Goal: Book appointment/travel/reservation

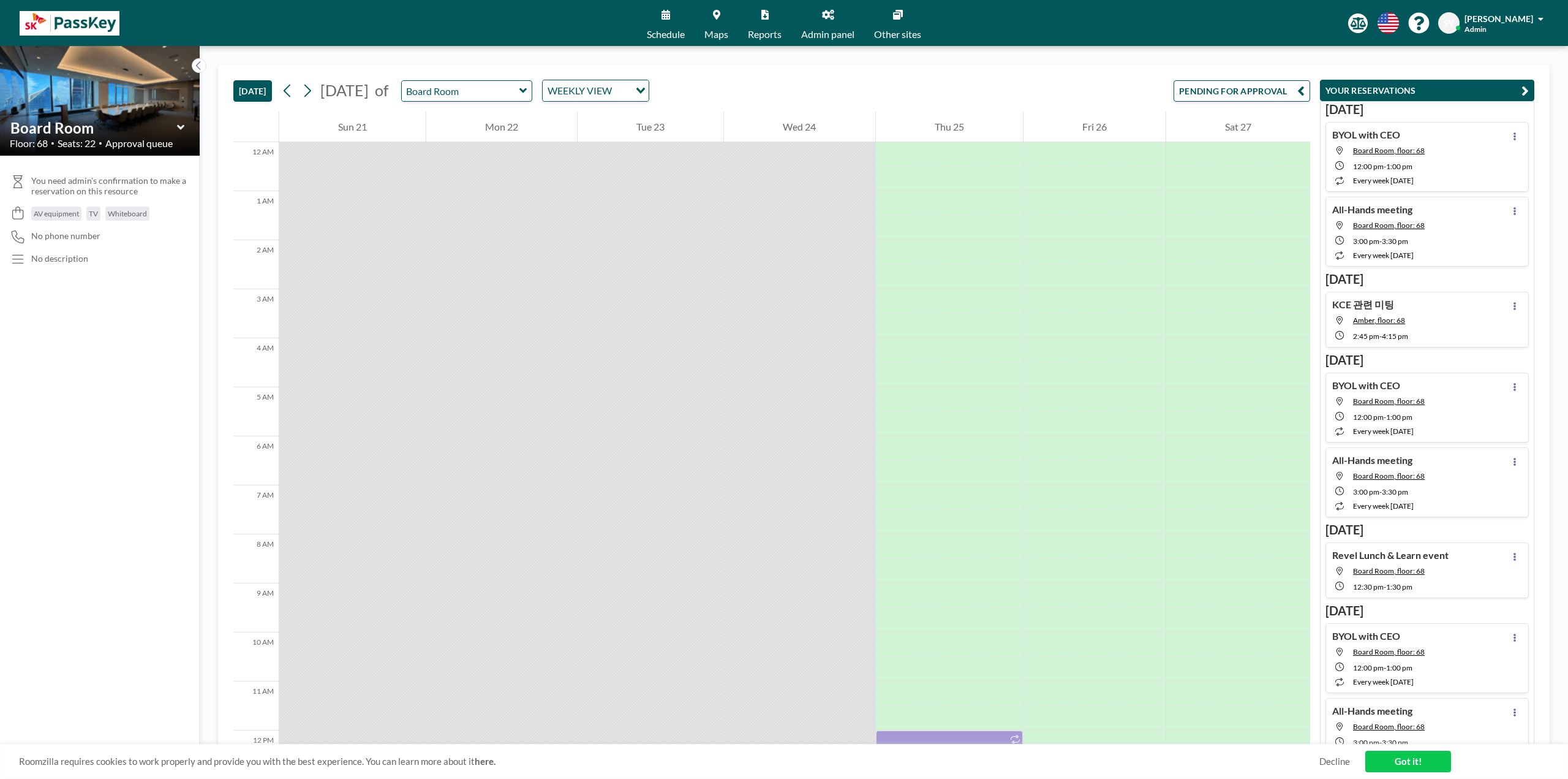
scroll to position [580, 0]
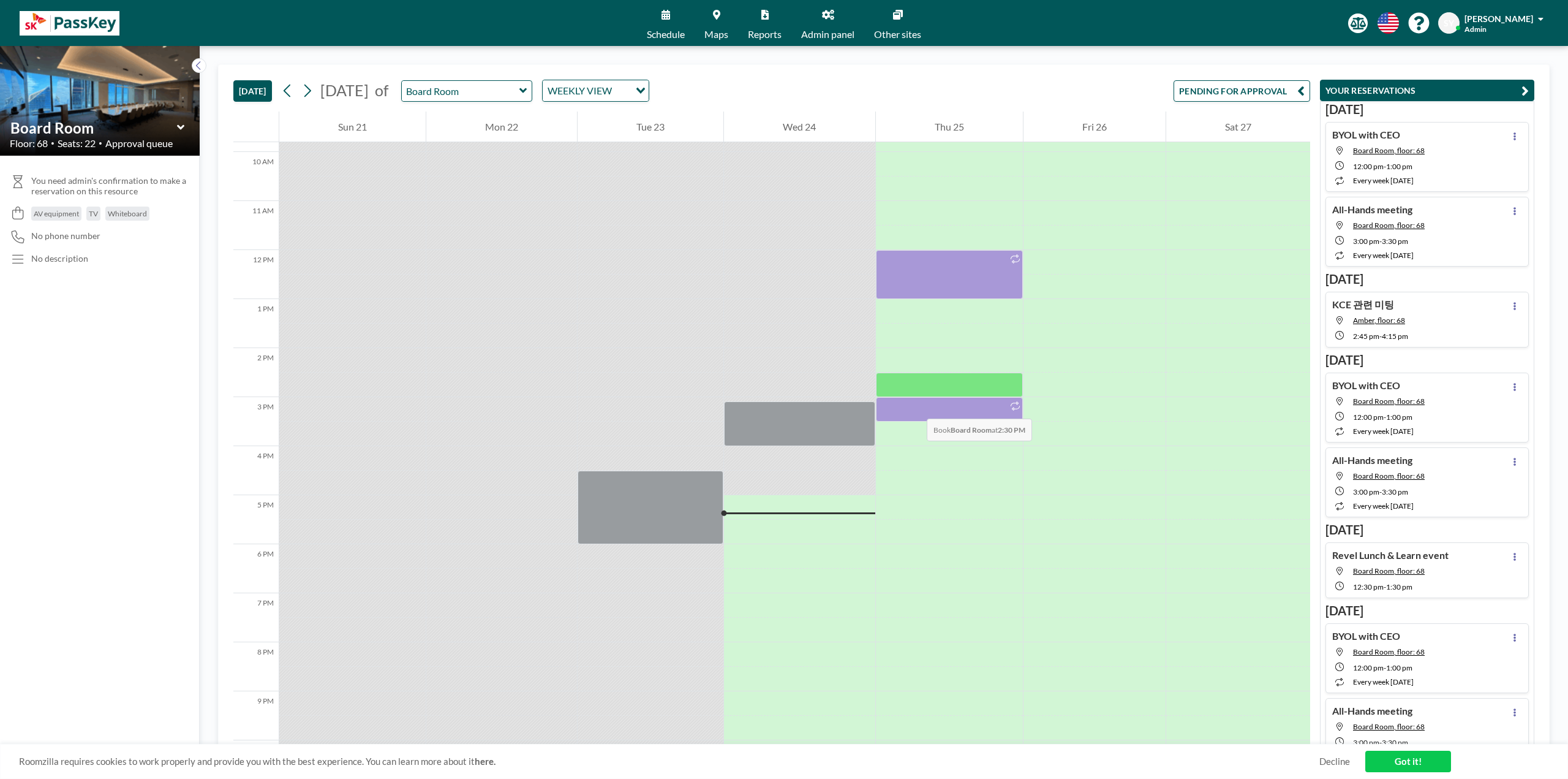
scroll to position [457, 0]
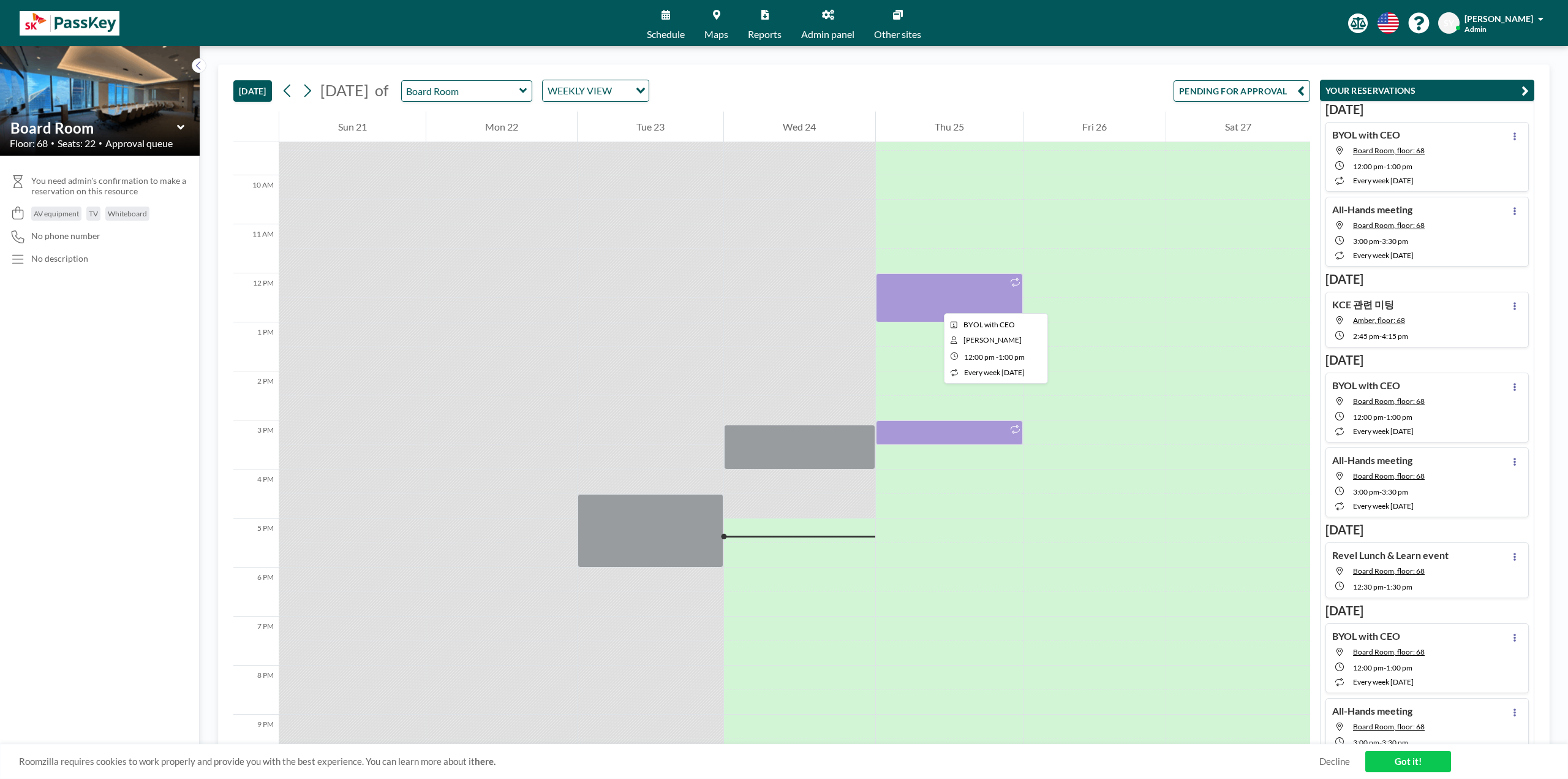
click at [934, 302] on div at bounding box center [949, 298] width 147 height 49
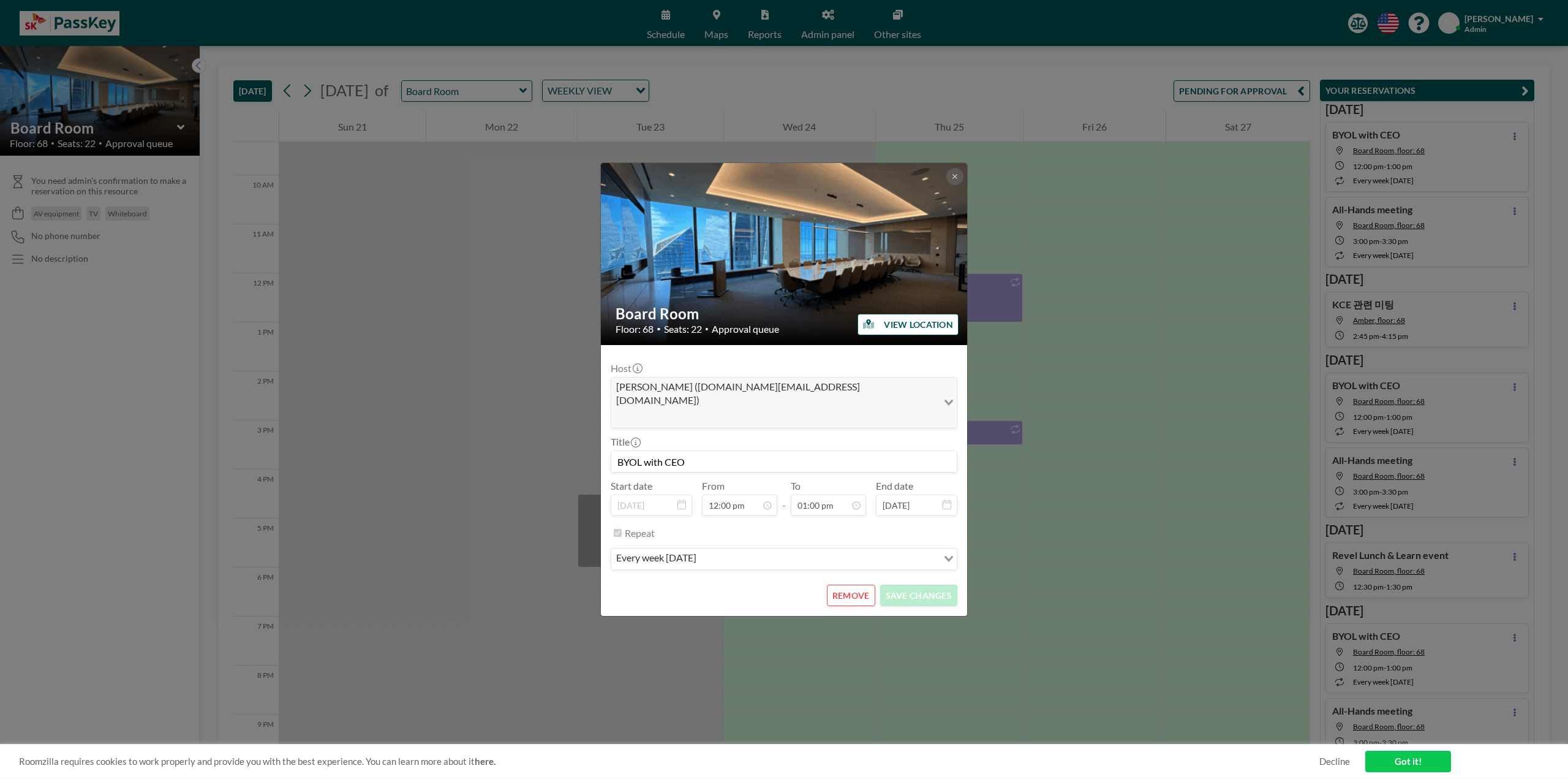
scroll to position [567, 0]
click at [857, 588] on button "REMOVE" at bounding box center [851, 595] width 49 height 22
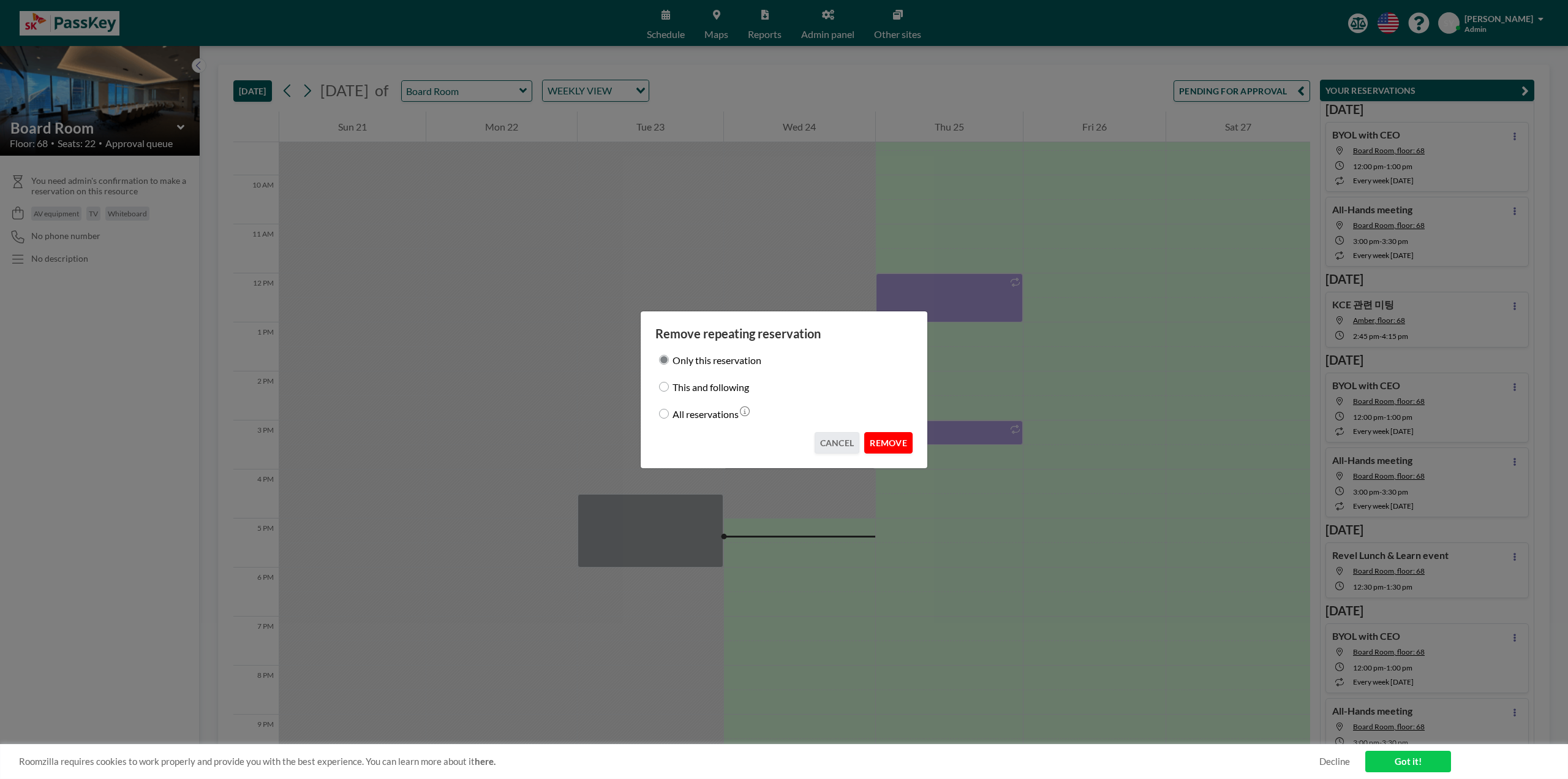
click at [897, 447] on button "REMOVE" at bounding box center [888, 443] width 49 height 22
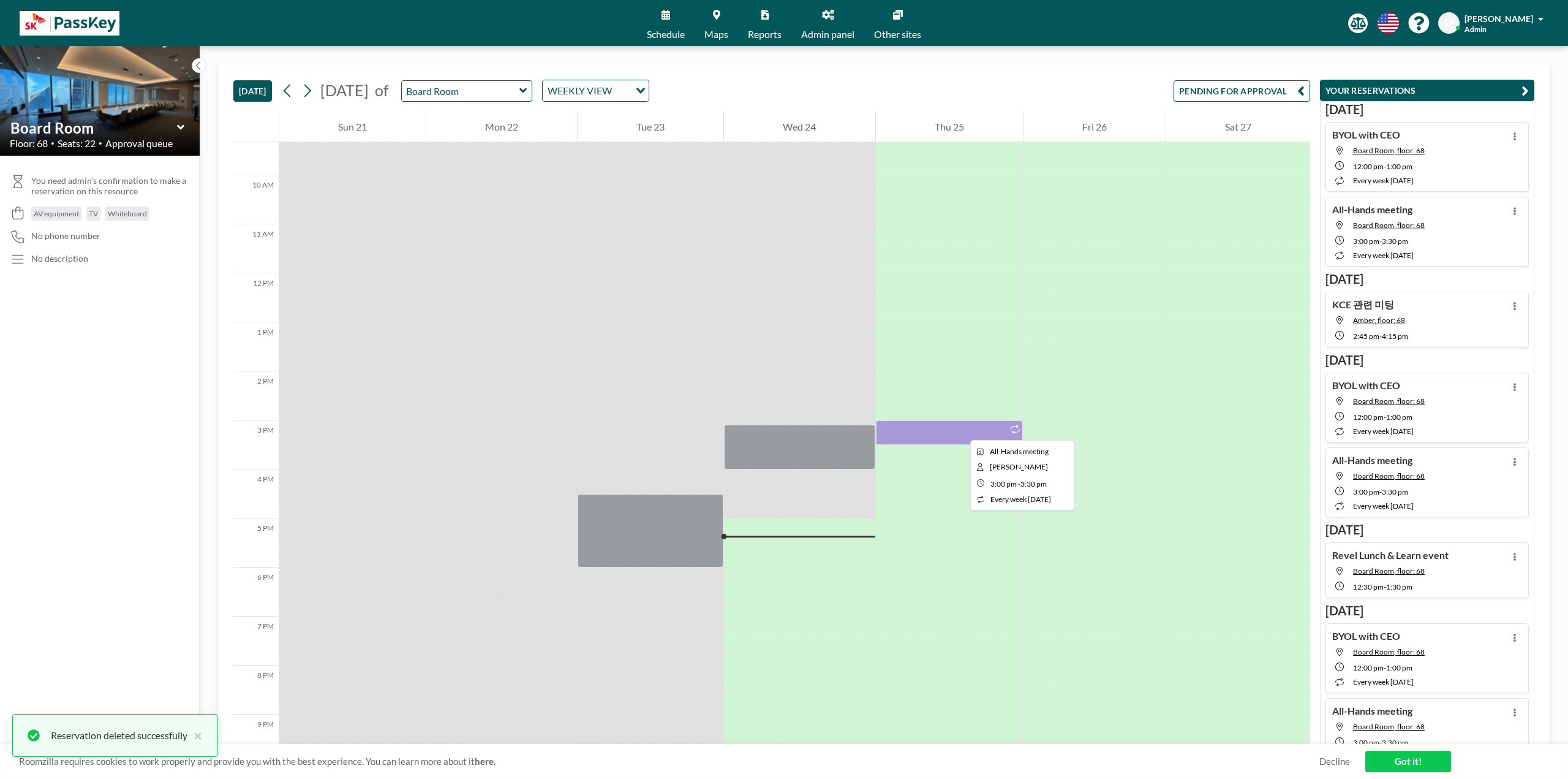
click at [961, 429] on div at bounding box center [949, 433] width 147 height 25
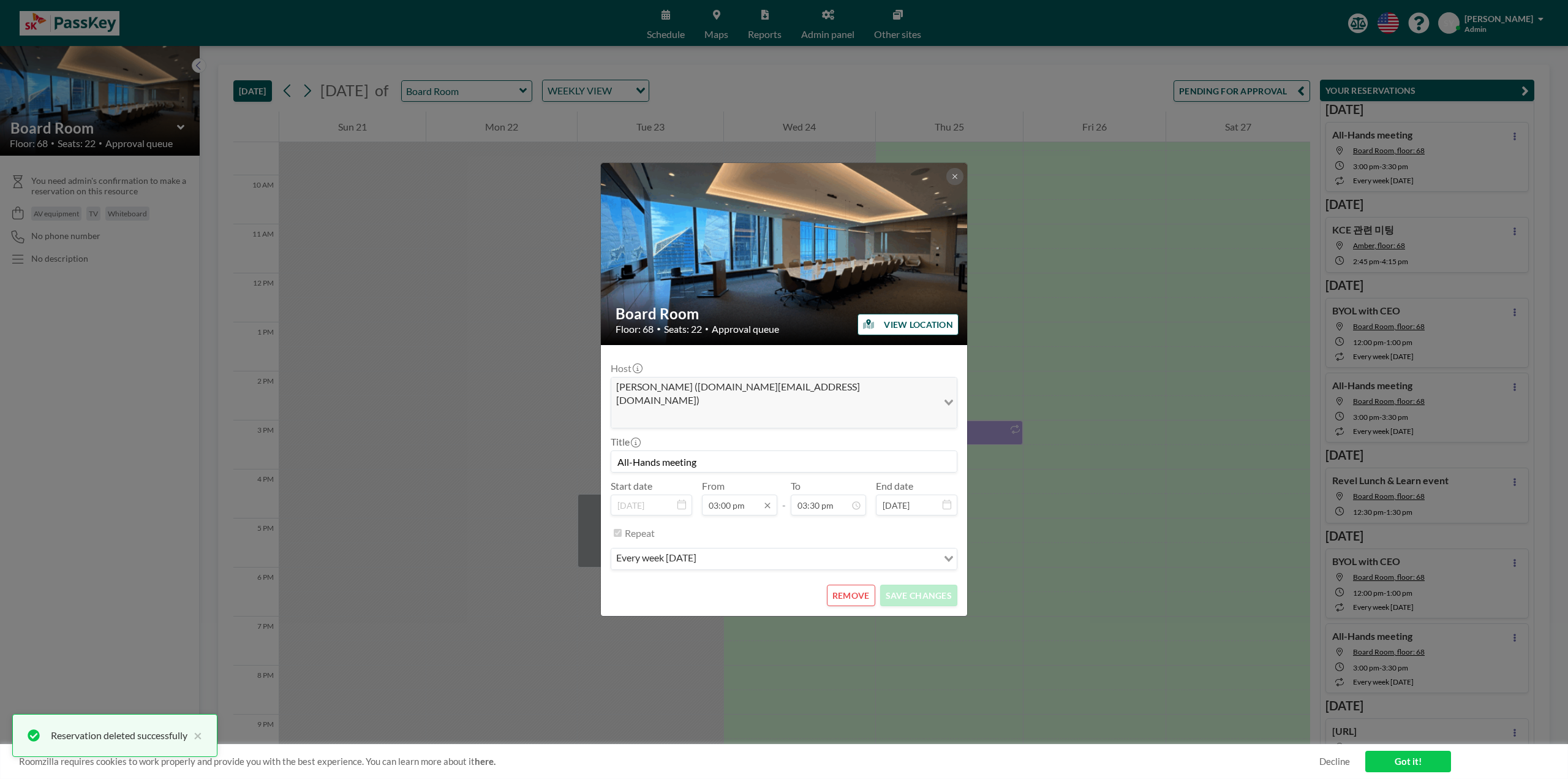
scroll to position [0, 0]
drag, startPoint x: 725, startPoint y: 493, endPoint x: 749, endPoint y: 503, distance: 26.0
click at [725, 495] on input "03:00 pm" at bounding box center [740, 505] width 76 height 21
type input "02:00 pm"
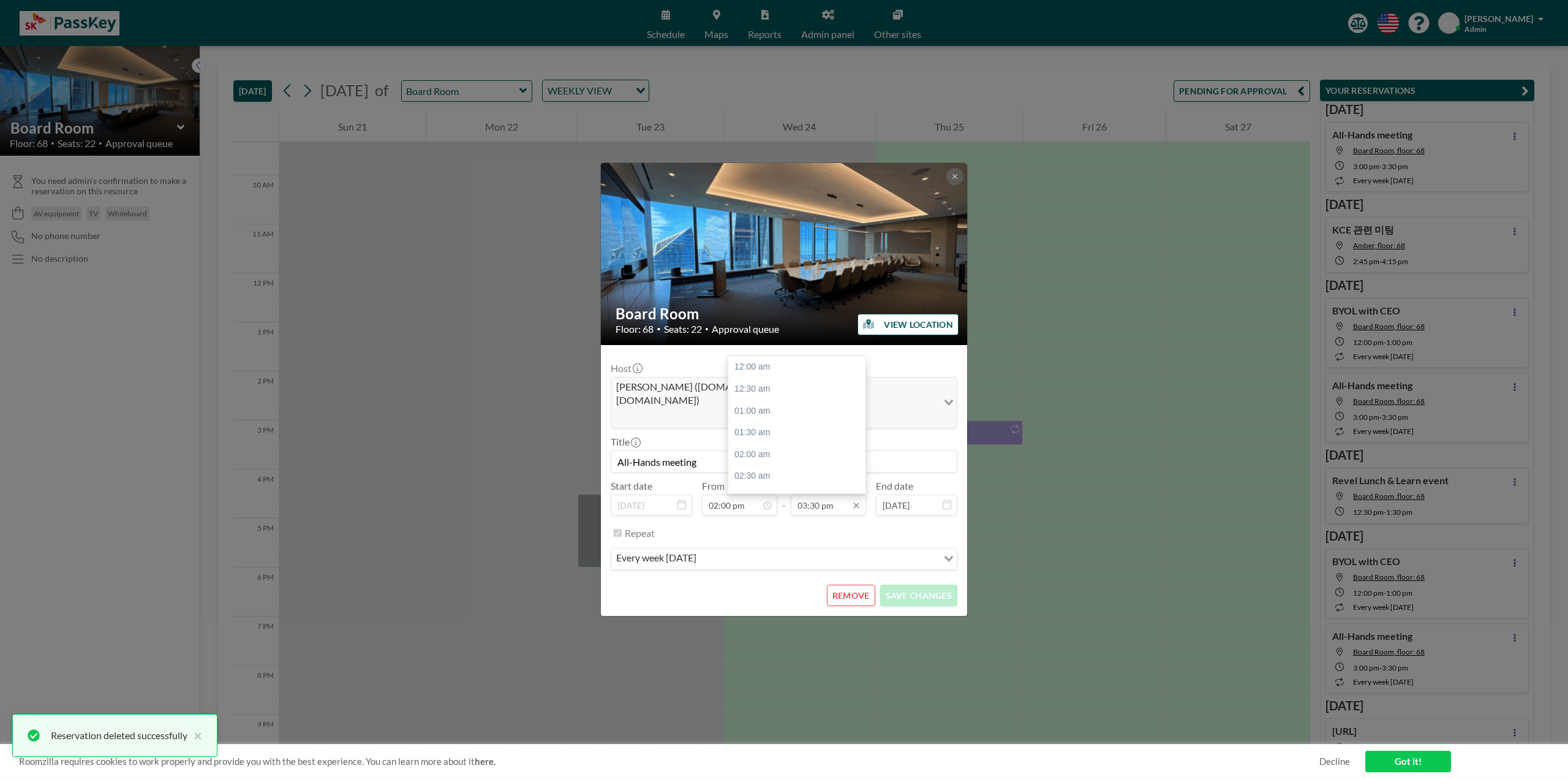
scroll to position [676, 0]
click at [817, 495] on input "03:30 pm" at bounding box center [829, 505] width 76 height 21
click at [807, 495] on input "03:30 pm" at bounding box center [829, 505] width 76 height 21
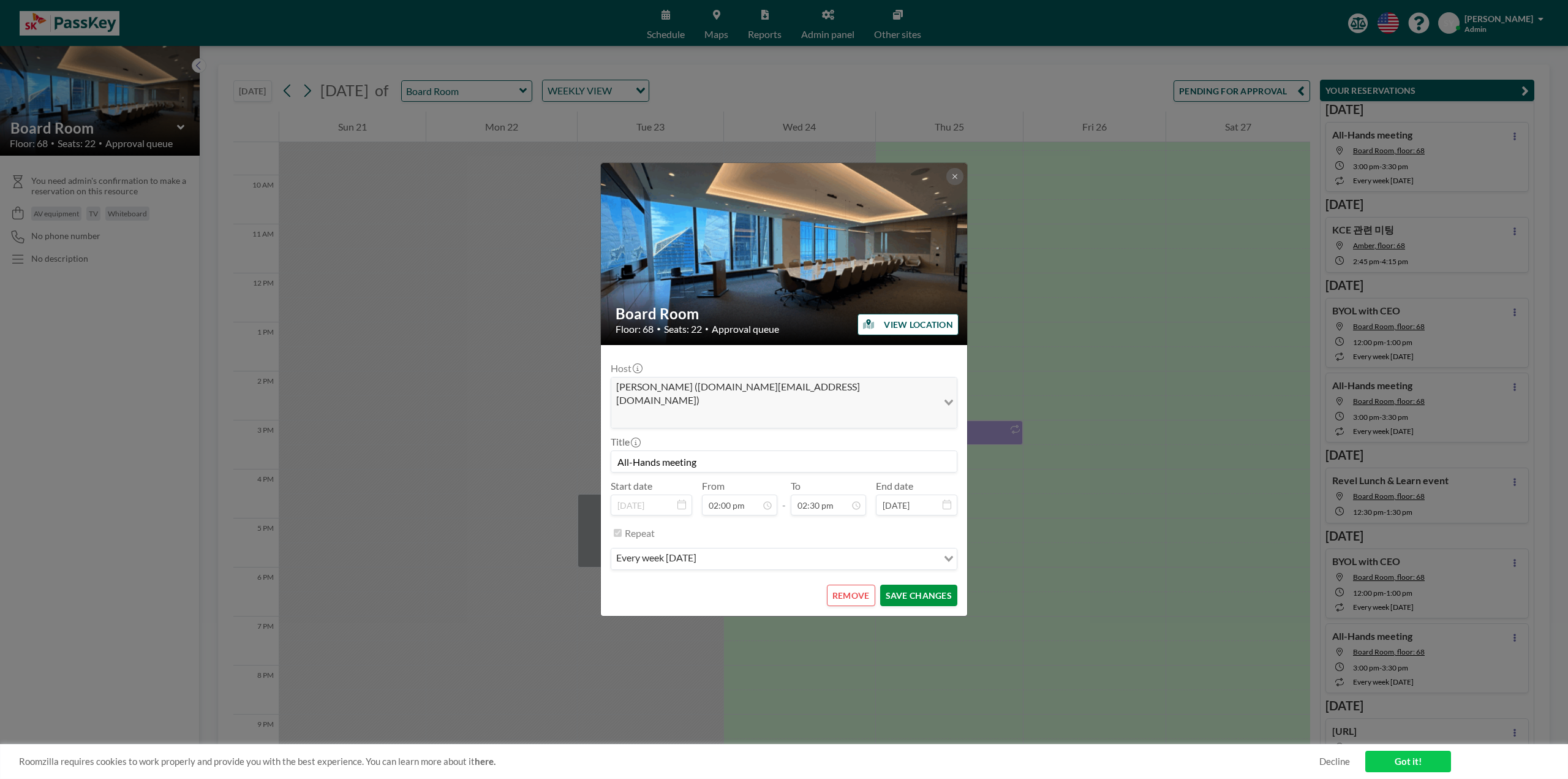
type input "02:30 pm"
click at [911, 590] on button "SAVE CHANGES" at bounding box center [919, 595] width 77 height 22
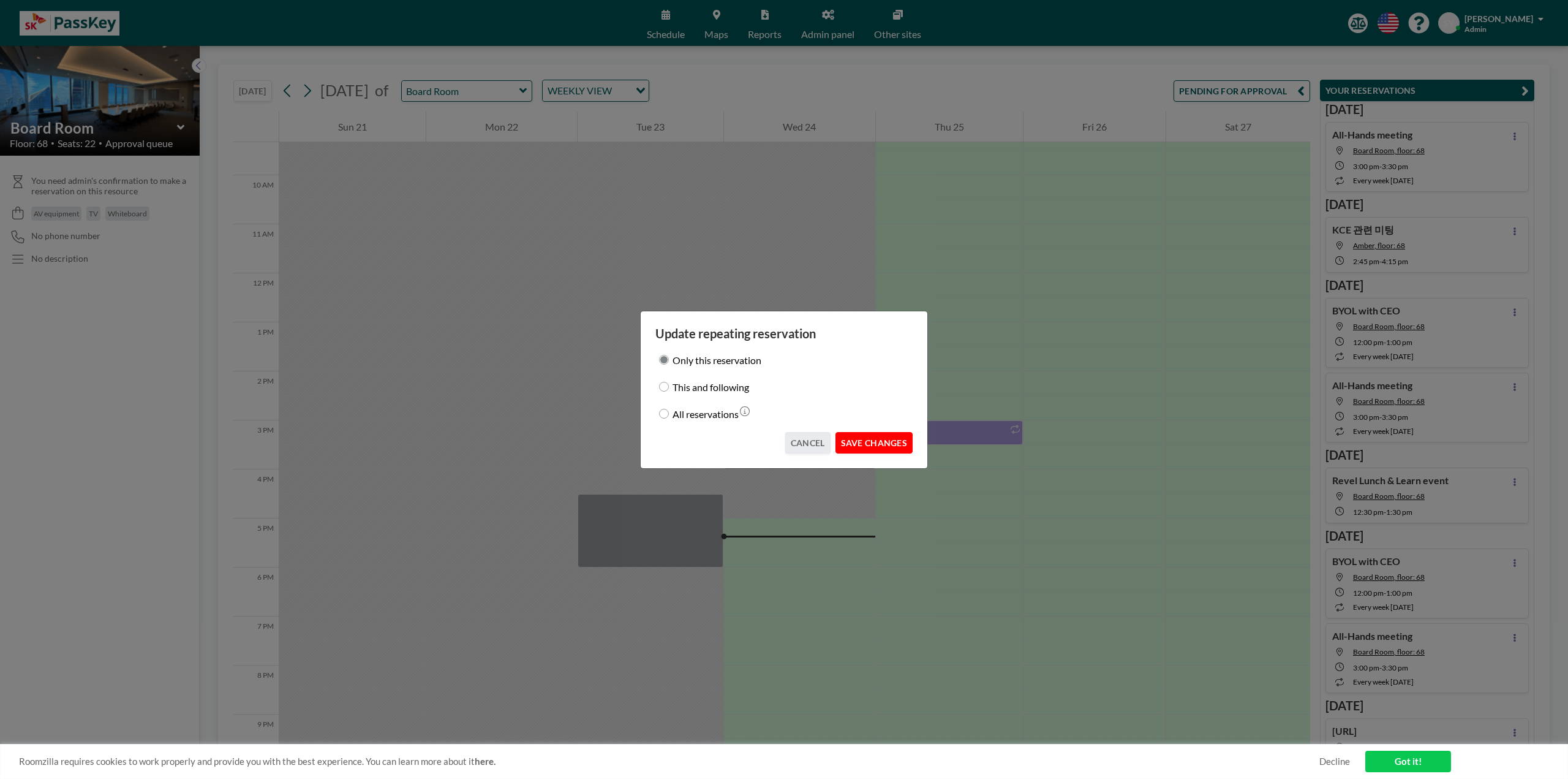
click at [895, 432] on button "SAVE CHANGES" at bounding box center [874, 443] width 77 height 22
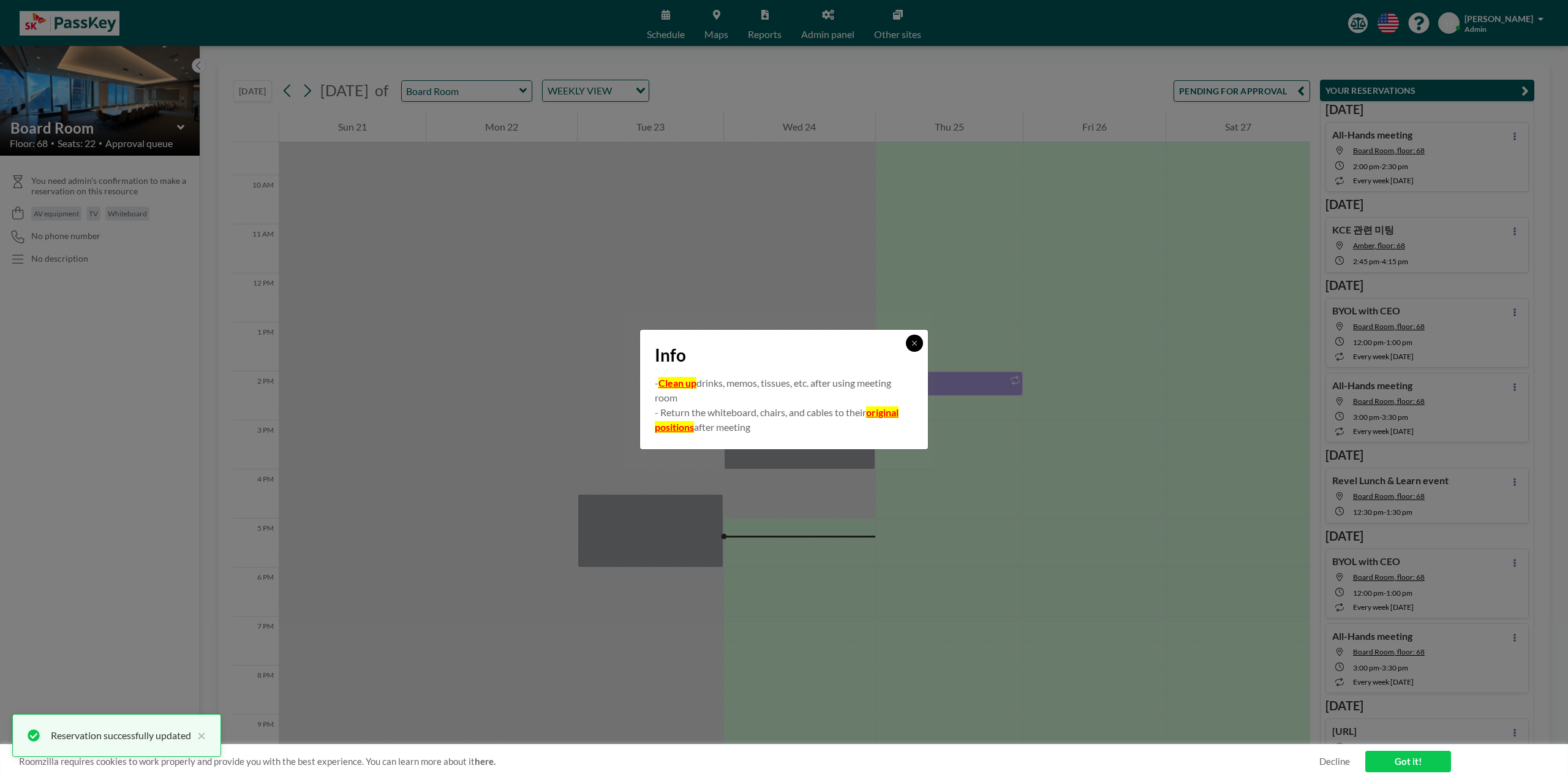
click at [913, 344] on icon at bounding box center [914, 344] width 8 height 8
